Goal: Information Seeking & Learning: Learn about a topic

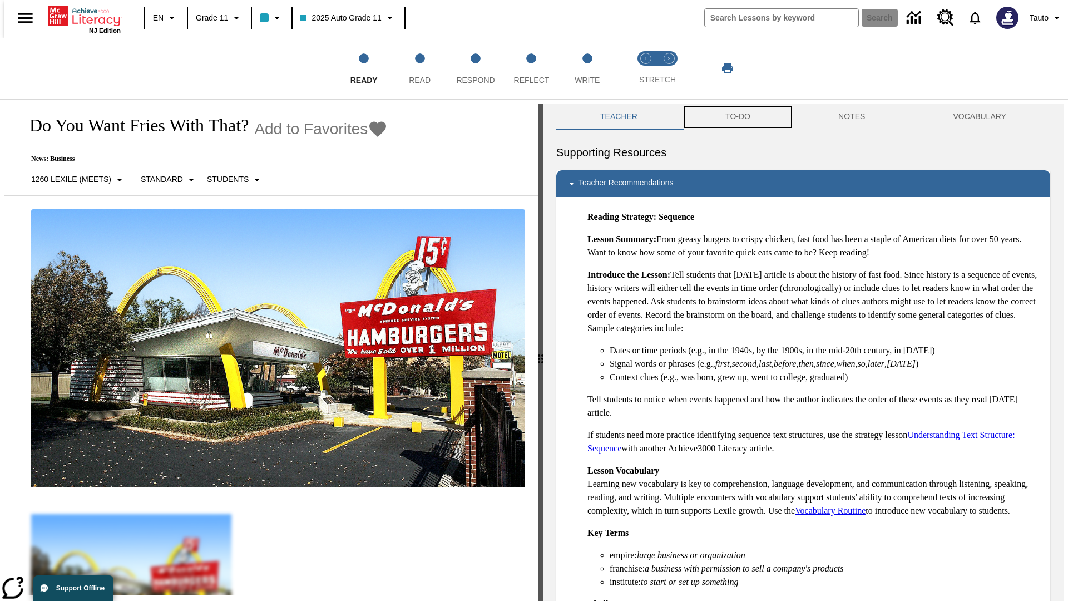
click at [737, 117] on button "TO-DO" at bounding box center [738, 116] width 113 height 27
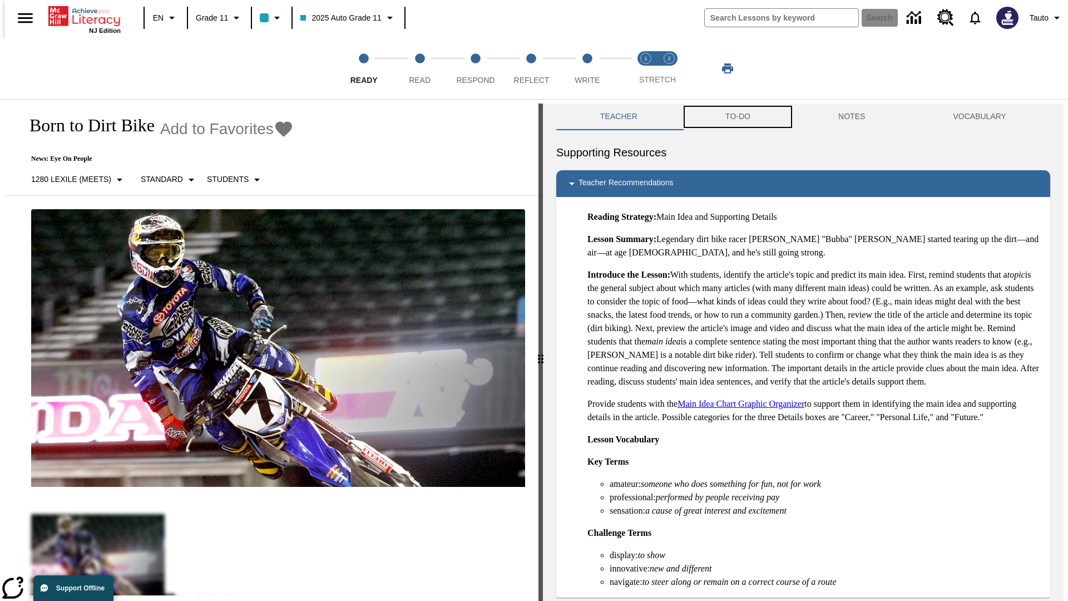
click at [737, 117] on button "TO-DO" at bounding box center [738, 116] width 113 height 27
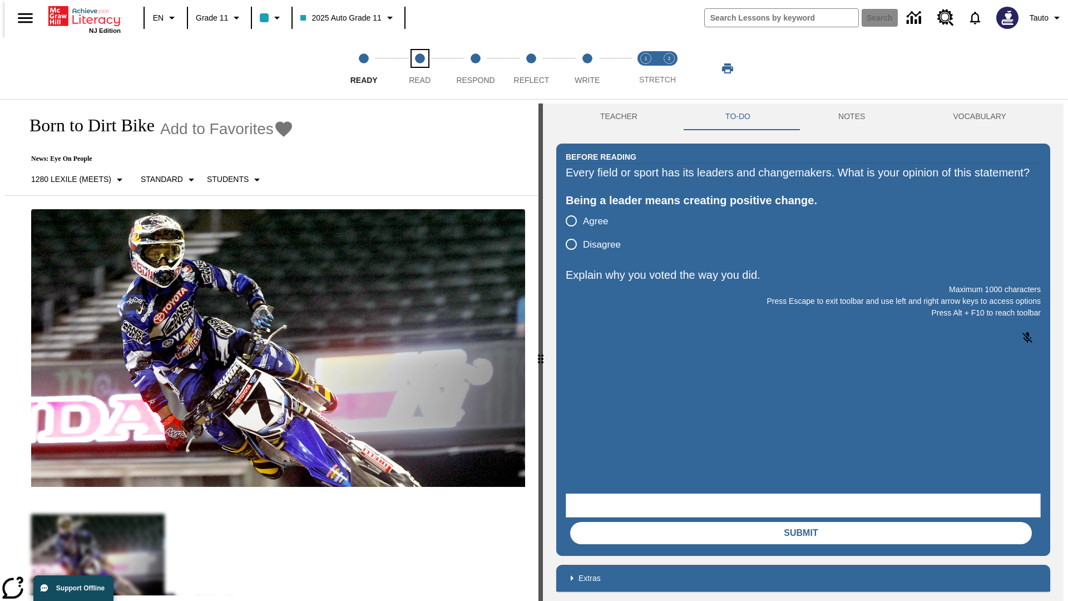
click at [420, 68] on span "Read" at bounding box center [420, 76] width 22 height 20
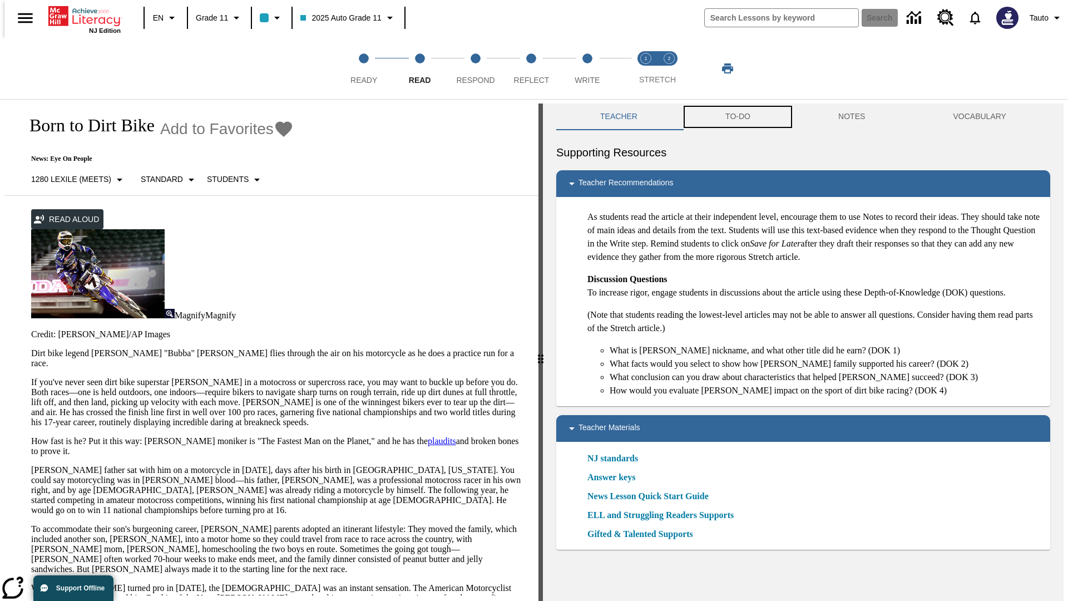
scroll to position [1, 0]
click at [737, 117] on button "TO-DO" at bounding box center [738, 116] width 113 height 27
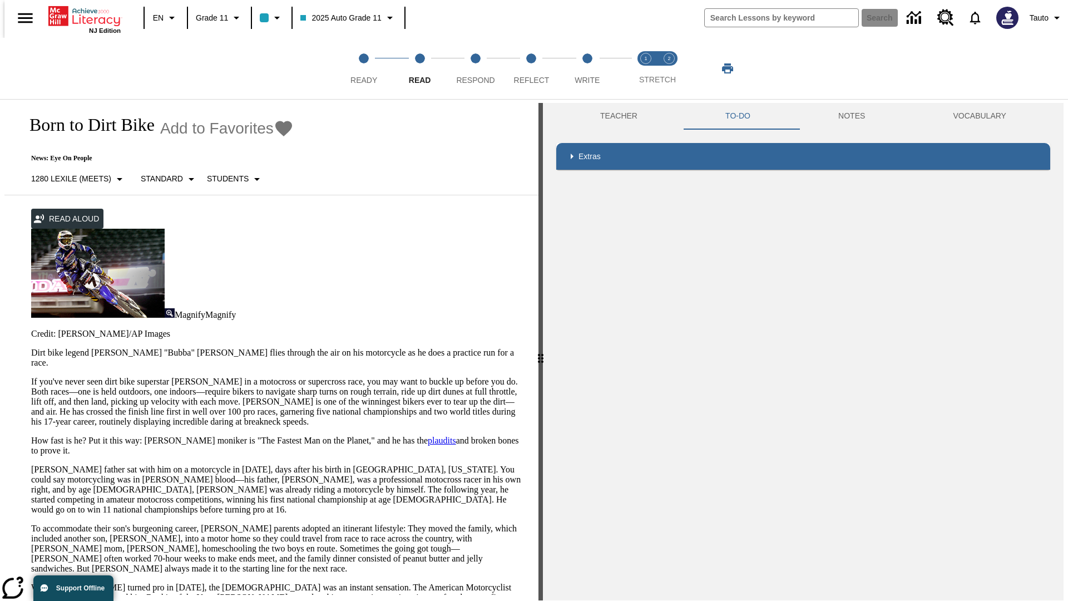
click at [31, 377] on p "If you've never seen dirt bike superstar James Stewart Jr. in a motocross or su…" at bounding box center [278, 402] width 494 height 50
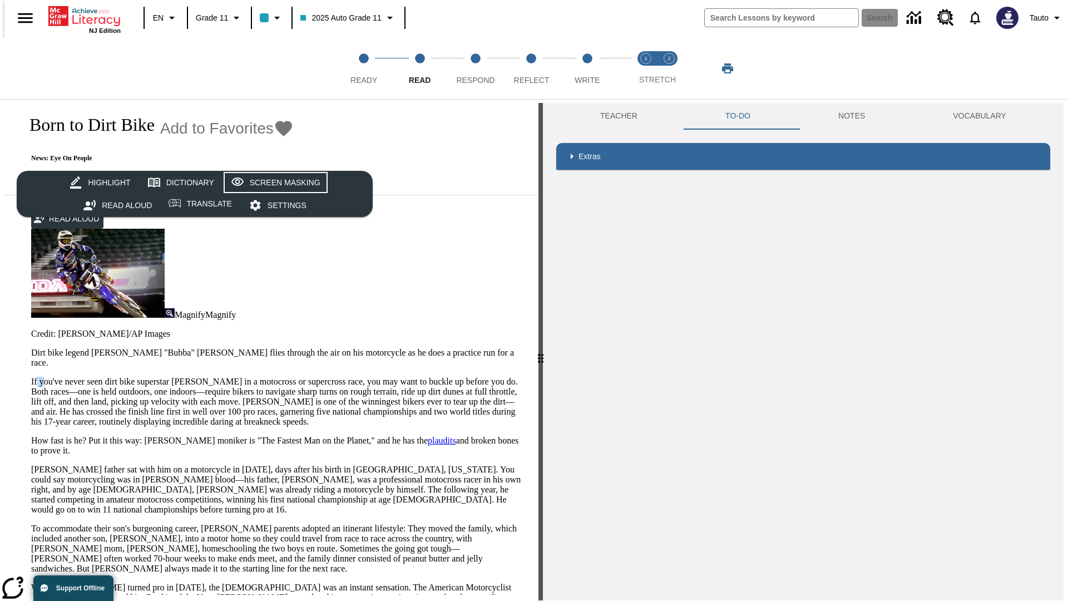
click at [274, 182] on div "Screen Masking" at bounding box center [285, 183] width 71 height 14
click at [476, 68] on span "Respond" at bounding box center [475, 76] width 38 height 20
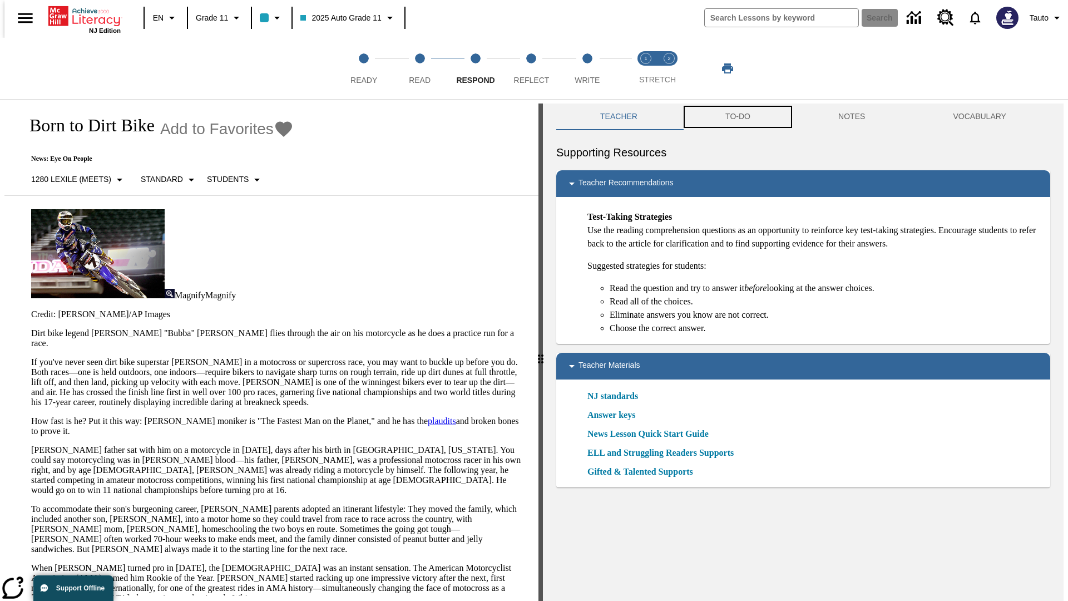
scroll to position [1, 0]
click at [737, 117] on button "TO-DO" at bounding box center [738, 116] width 113 height 27
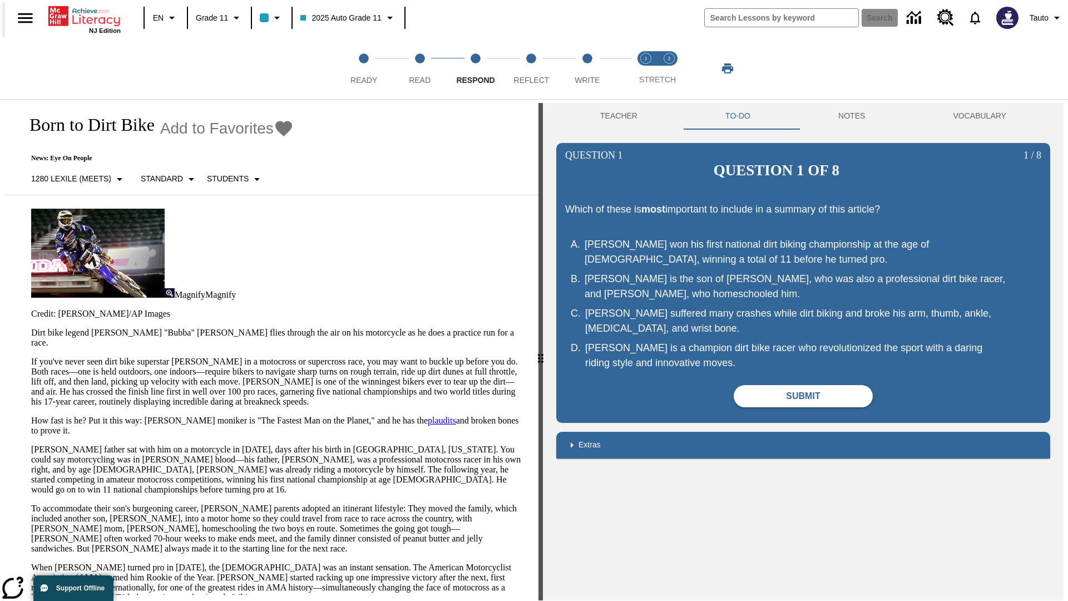
click at [31, 357] on p "If you've never seen dirt bike superstar James Stewart Jr. in a motocross or su…" at bounding box center [278, 382] width 494 height 50
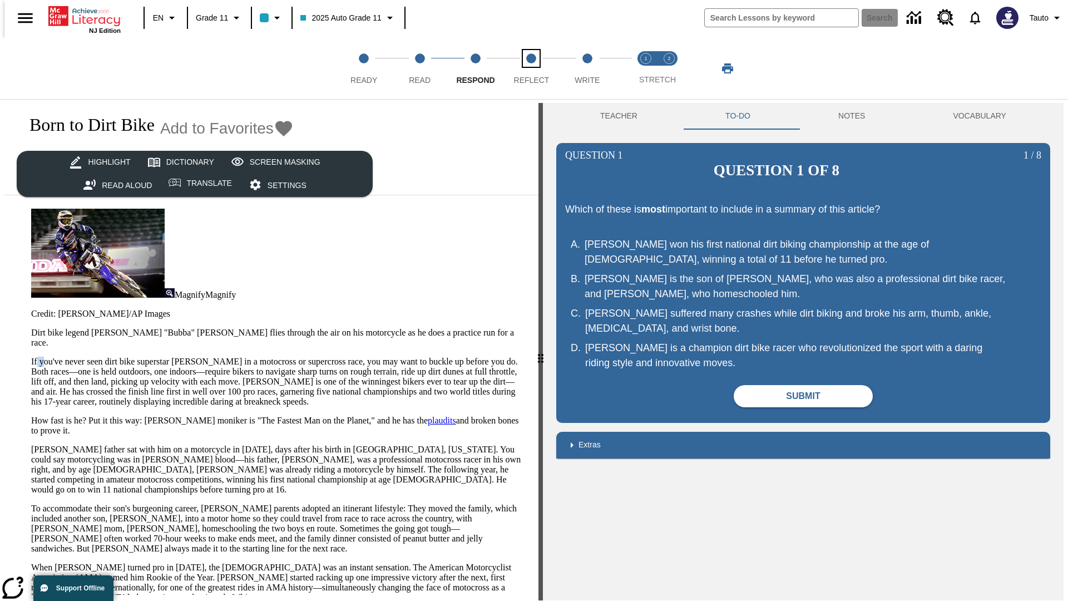
click at [531, 68] on span "Reflect" at bounding box center [532, 76] width 36 height 20
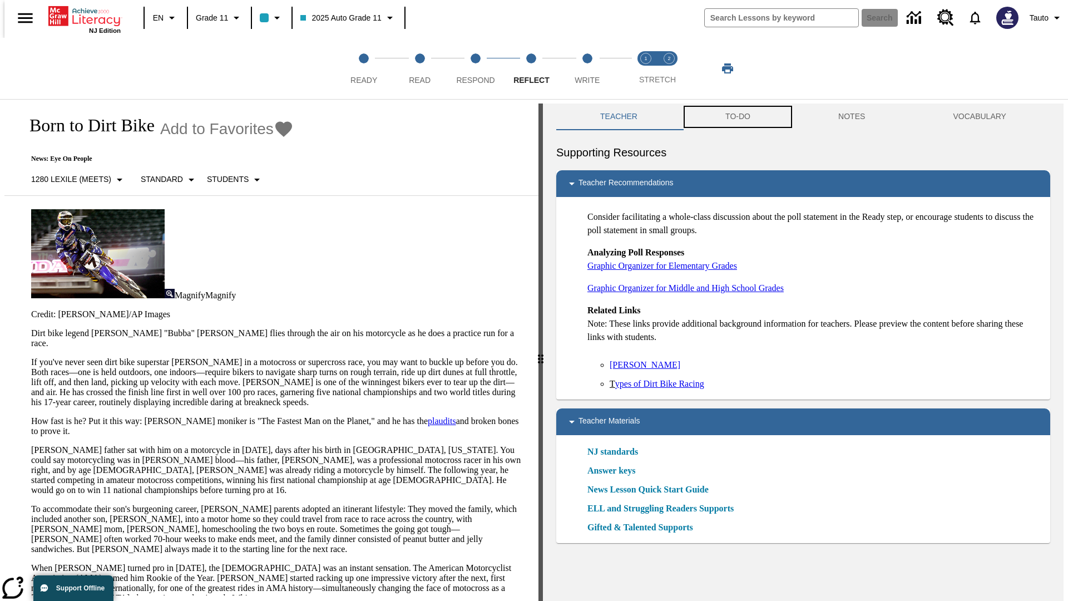
scroll to position [1, 0]
click at [737, 117] on button "TO-DO" at bounding box center [738, 116] width 113 height 27
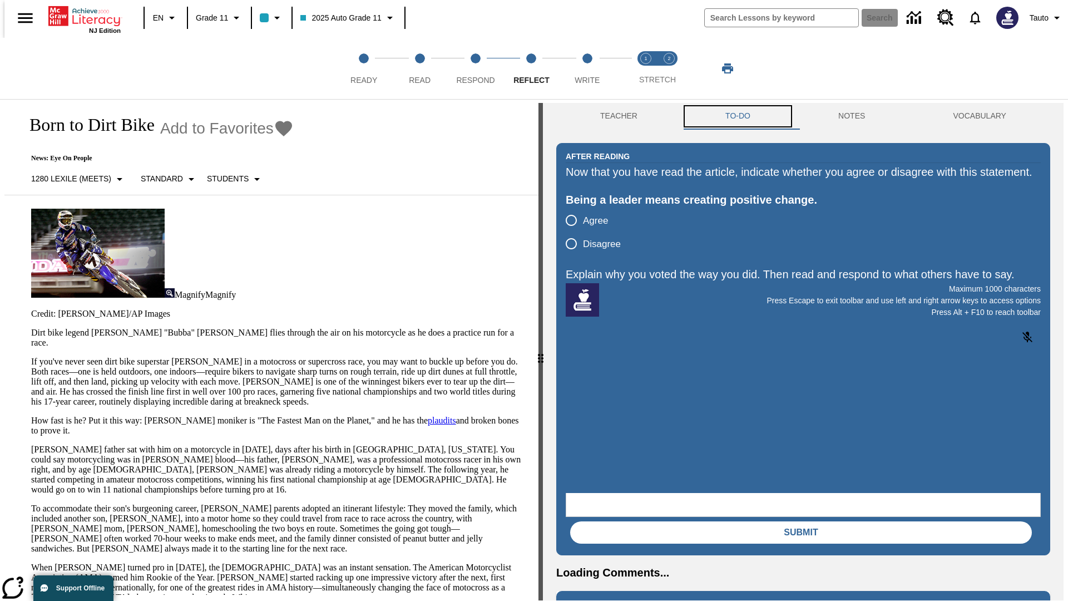
scroll to position [0, 0]
click at [31, 357] on p "If you've never seen dirt bike superstar James Stewart Jr. in a motocross or su…" at bounding box center [278, 382] width 494 height 50
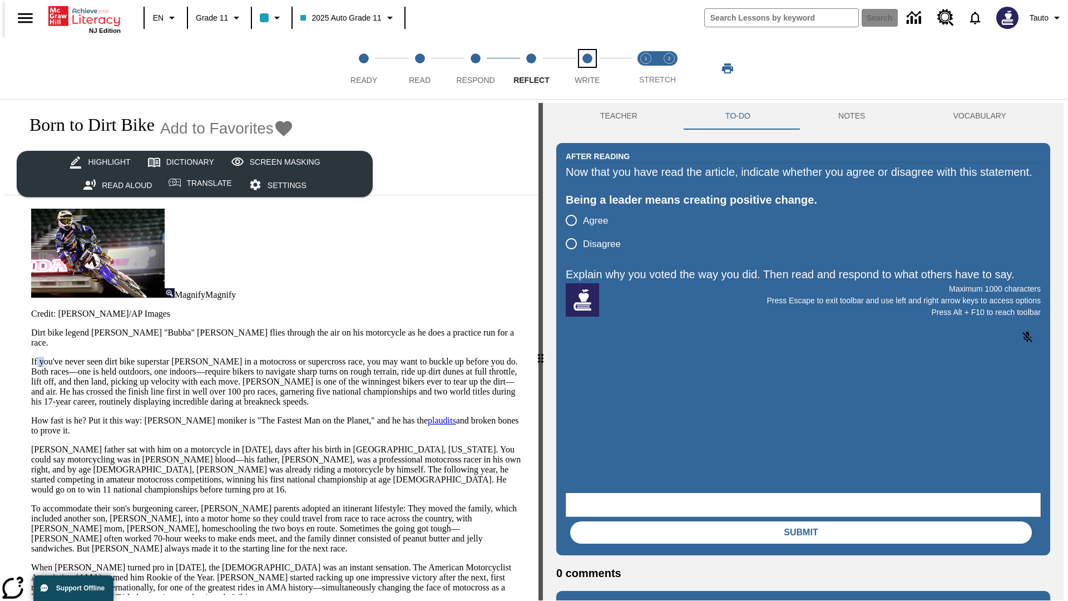
click at [587, 68] on span "Write" at bounding box center [587, 76] width 25 height 20
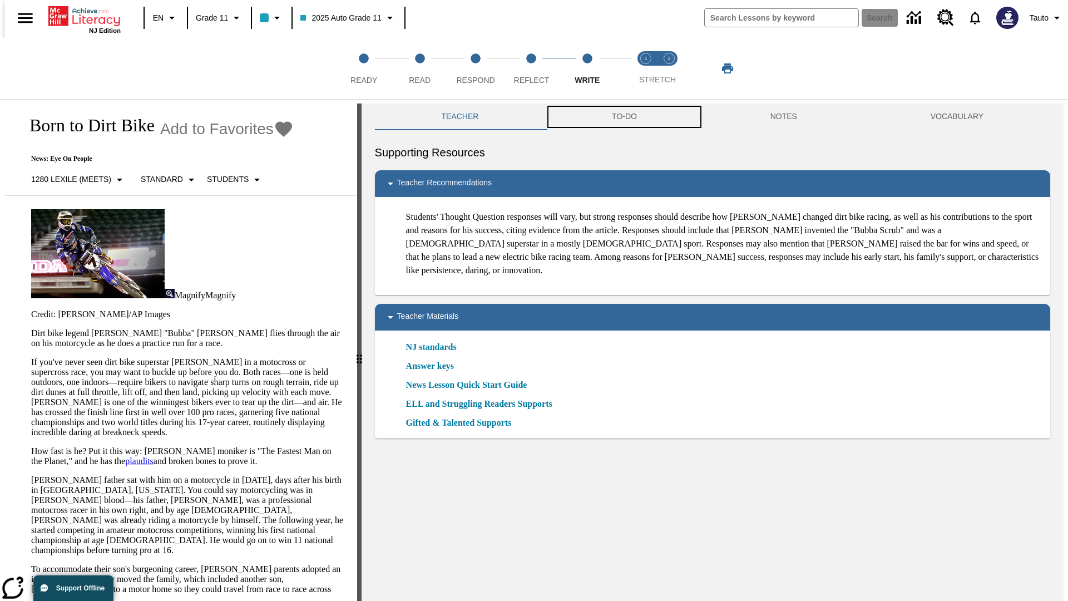
scroll to position [1, 0]
click at [624, 117] on button "TO-DO" at bounding box center [624, 116] width 159 height 27
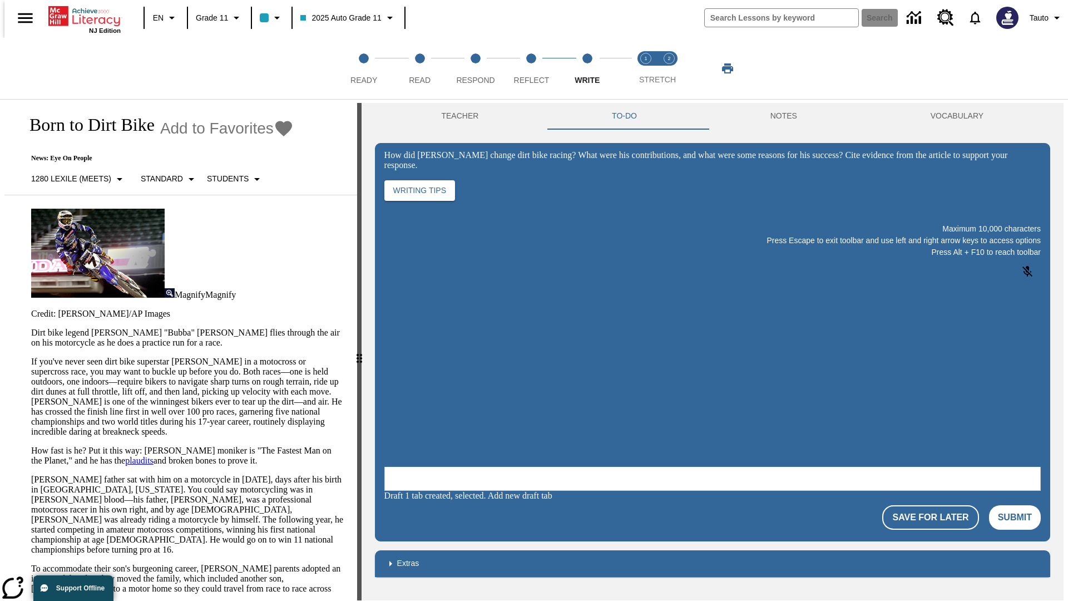
scroll to position [0, 0]
click at [31, 357] on p "If you've never seen dirt bike superstar James Stewart Jr. in a motocross or su…" at bounding box center [187, 397] width 313 height 80
click at [646, 68] on span "Stretch Read step 1 of 2" at bounding box center [646, 76] width 14 height 20
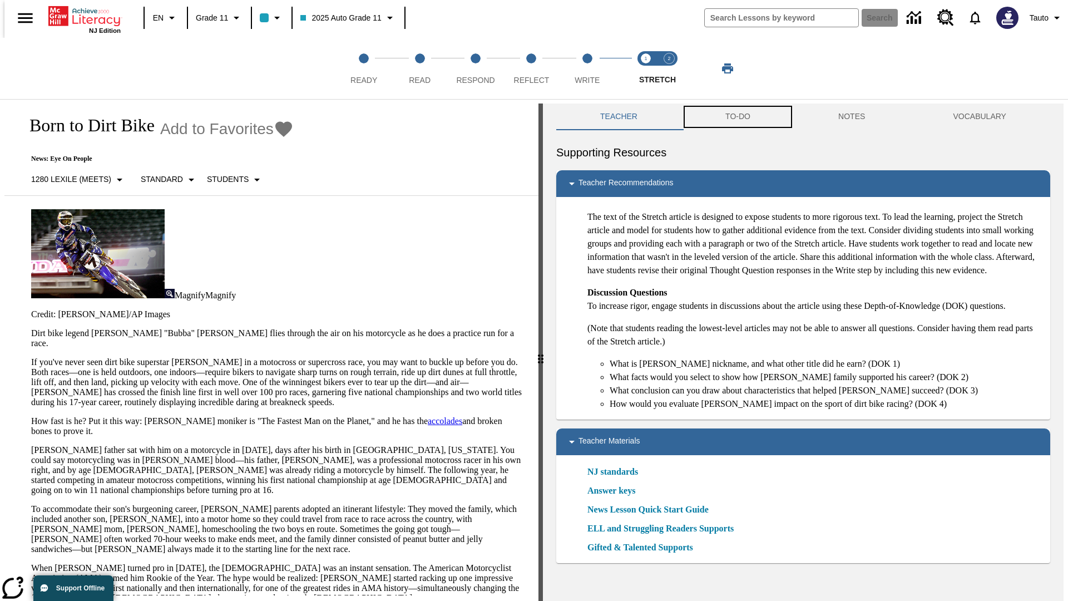
scroll to position [1, 0]
click at [737, 117] on button "TO-DO" at bounding box center [738, 116] width 113 height 27
